Goal: Task Accomplishment & Management: Use online tool/utility

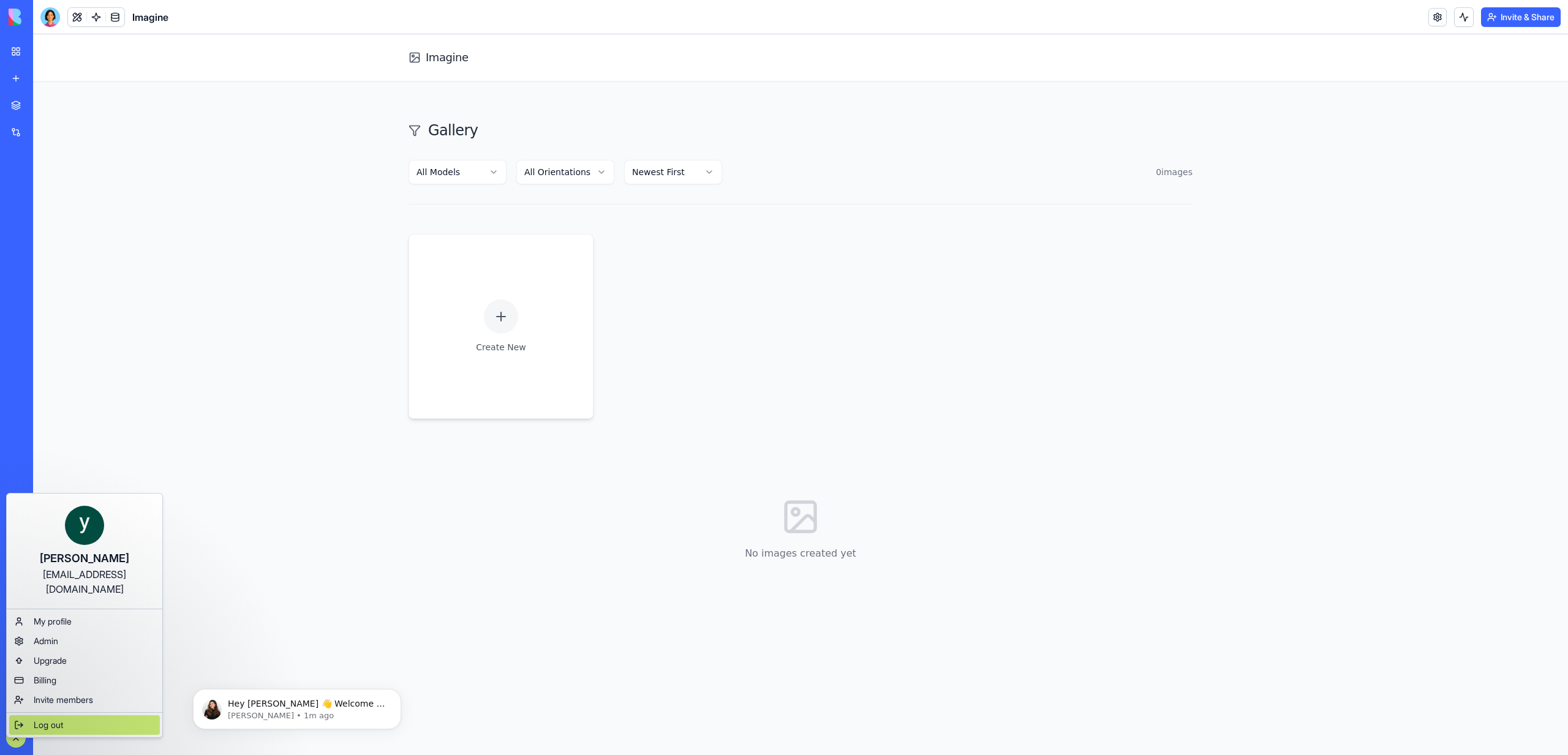
click at [46, 719] on span "Log out" at bounding box center [48, 725] width 29 height 13
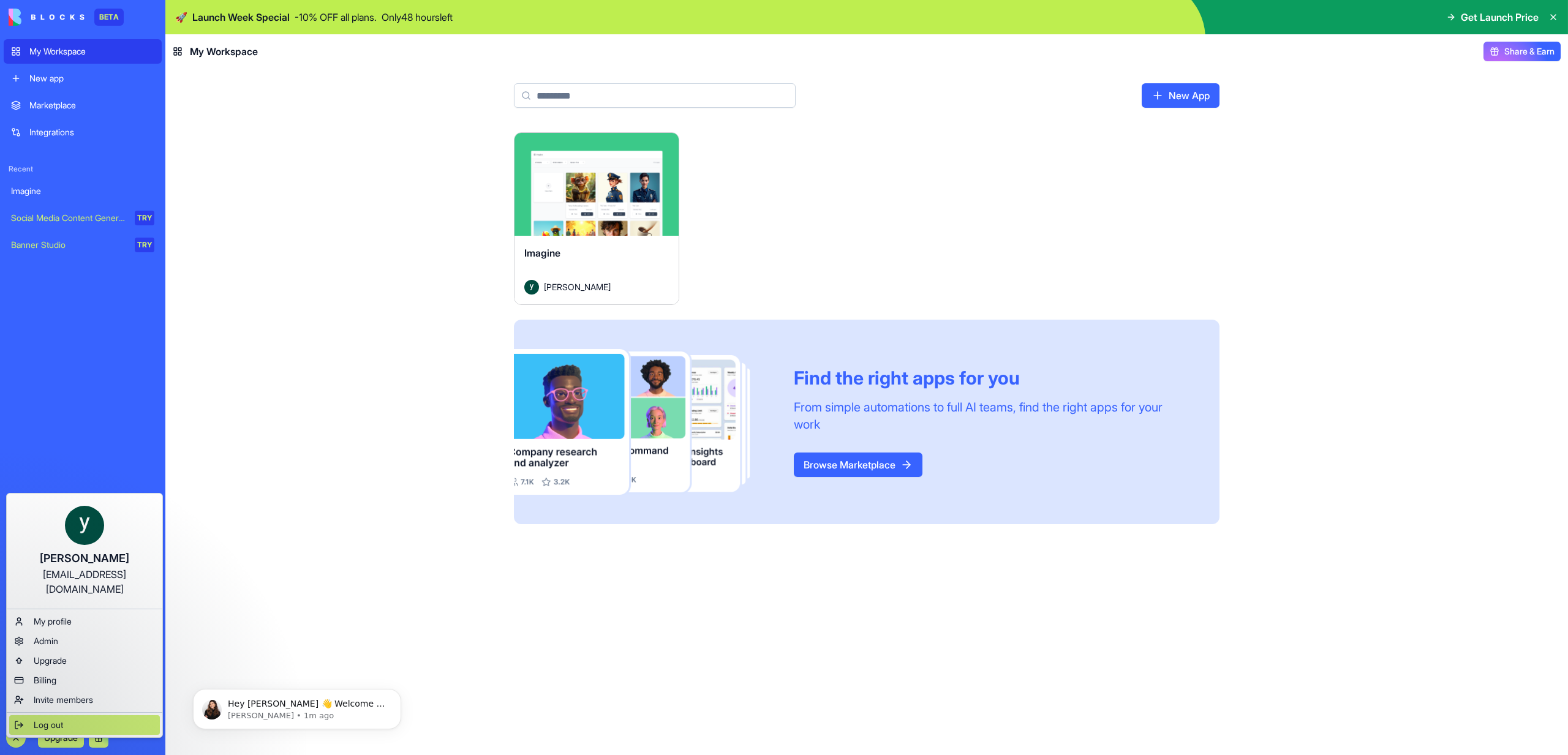
click at [63, 719] on span "Log out" at bounding box center [48, 725] width 29 height 13
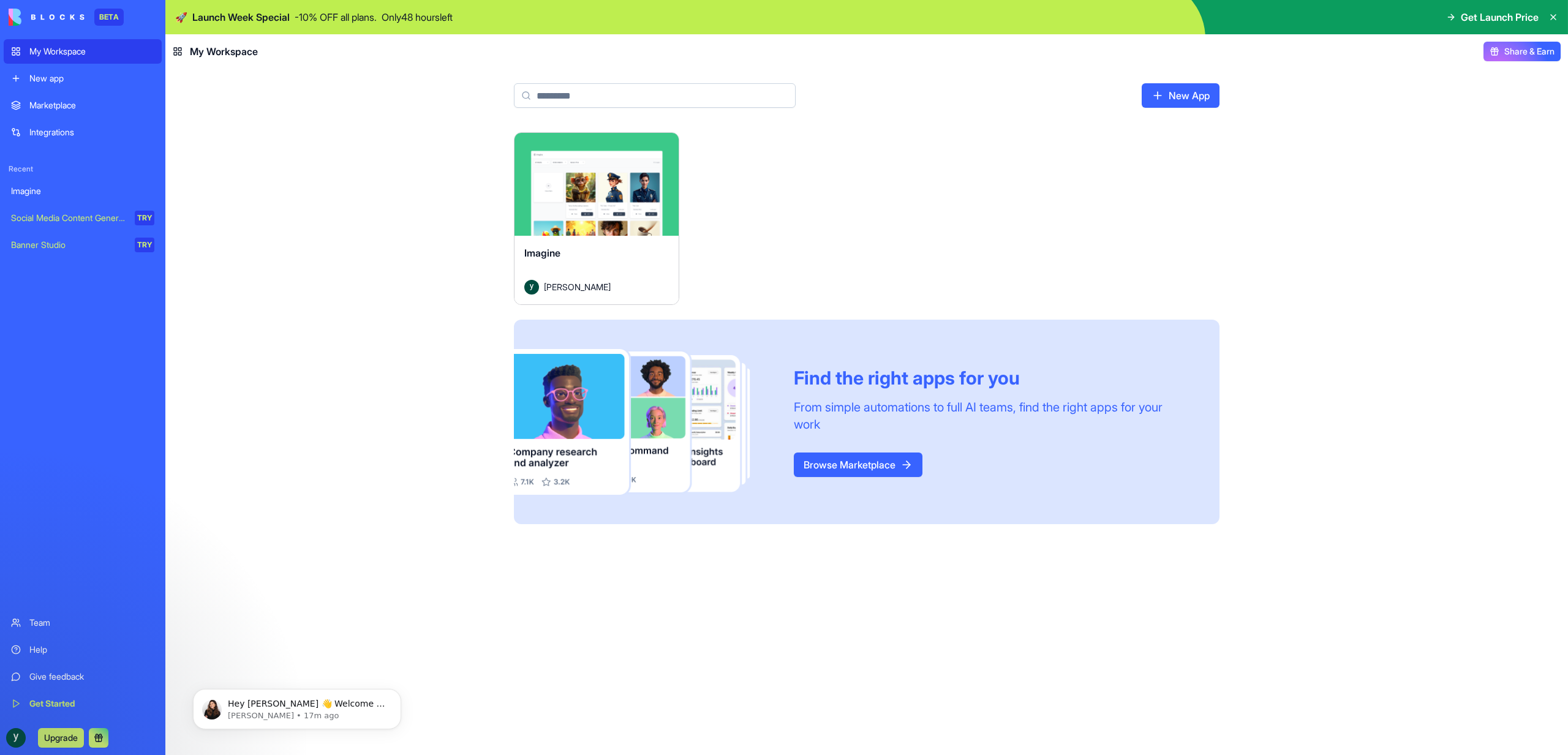
click at [83, 82] on div "New app" at bounding box center [92, 78] width 125 height 13
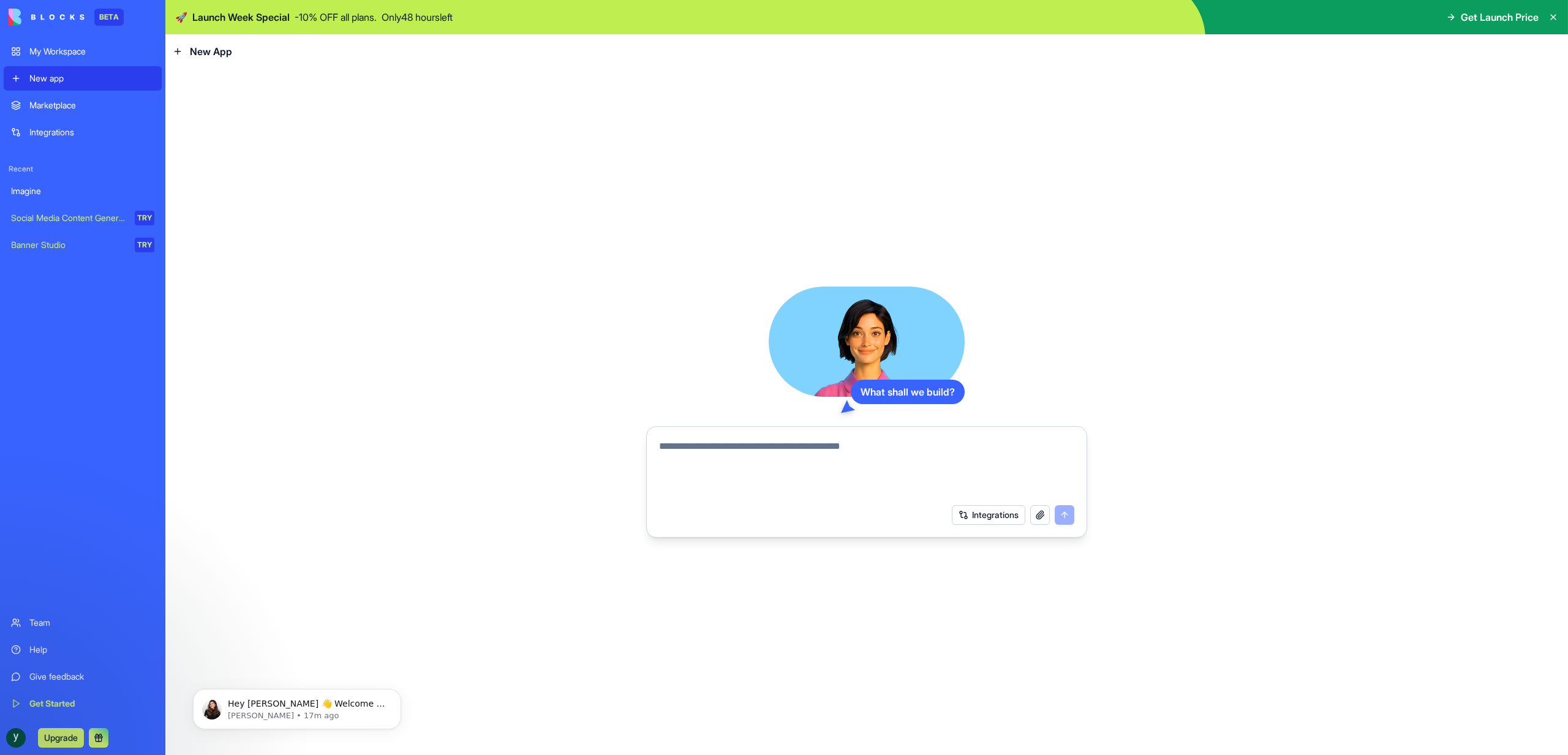
click at [733, 451] on textarea at bounding box center [866, 468] width 415 height 59
type textarea "**********"
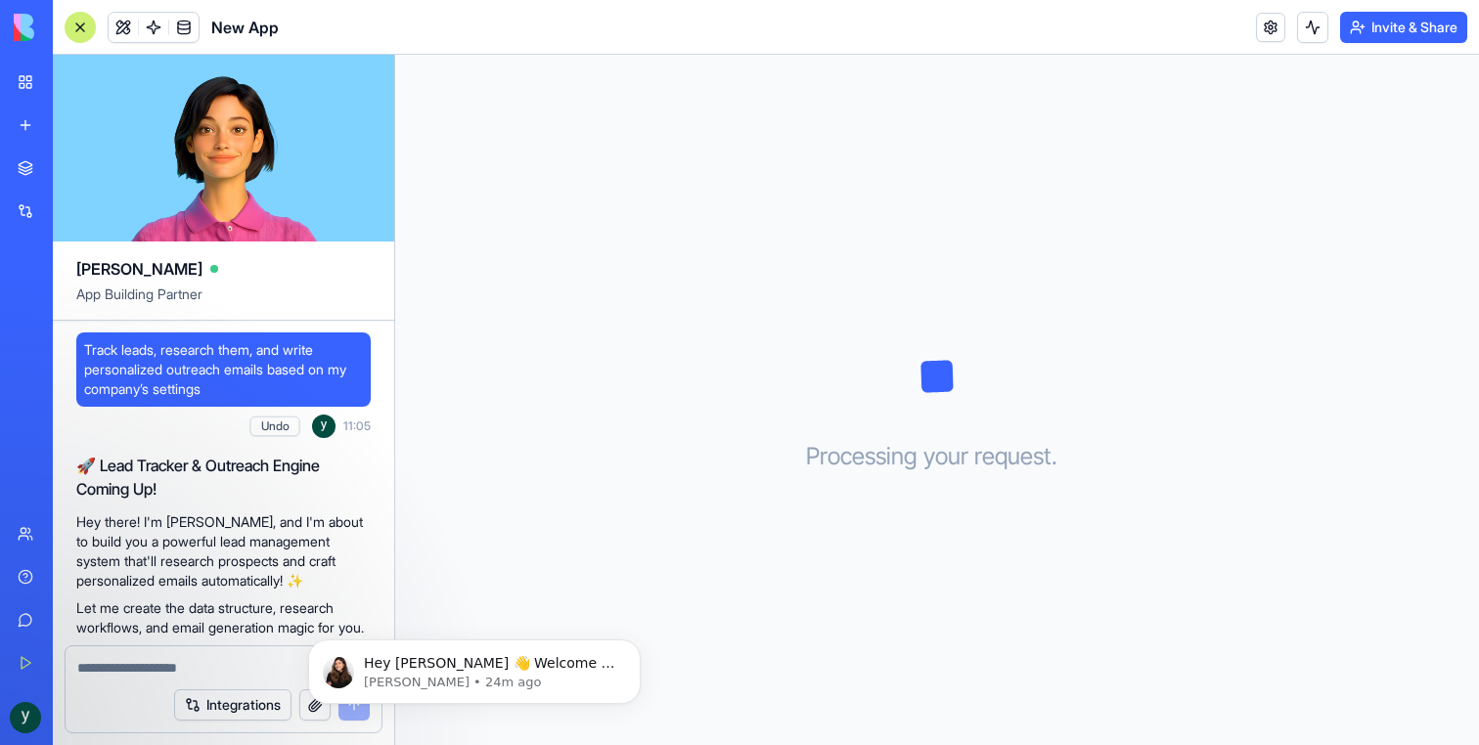
scroll to position [222, 0]
